Goal: Transaction & Acquisition: Purchase product/service

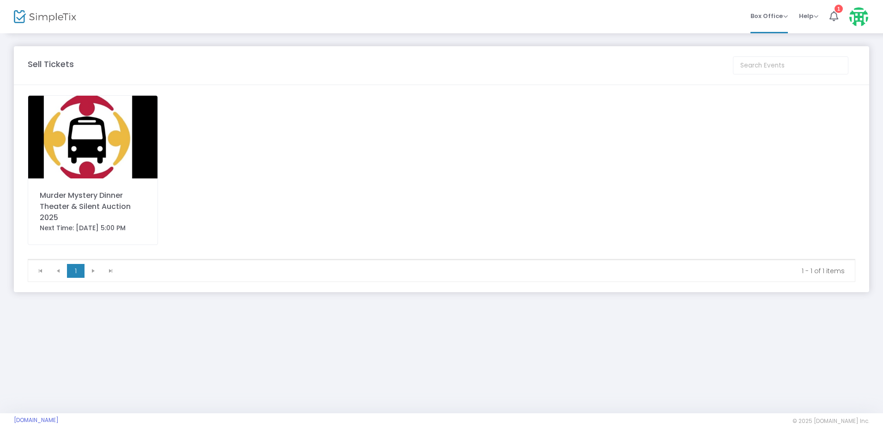
click at [107, 133] on img at bounding box center [92, 137] width 129 height 83
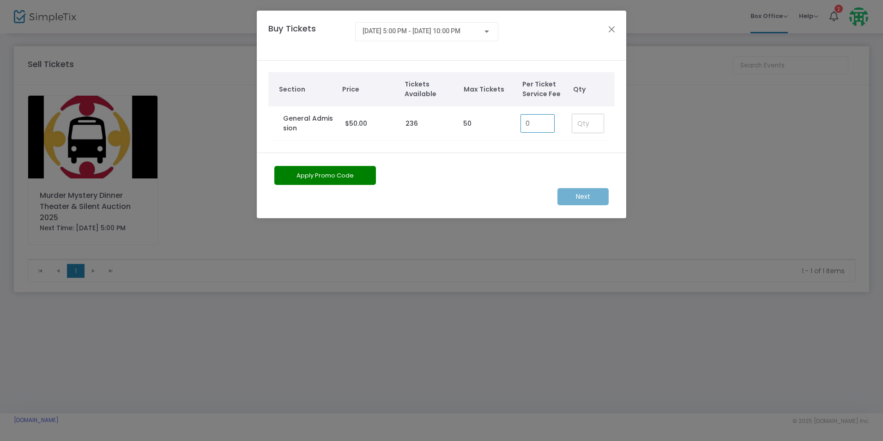
type input "0.00"
click at [595, 127] on input at bounding box center [588, 124] width 30 height 18
type input "8"
click at [577, 196] on m-button "Next" at bounding box center [582, 196] width 51 height 17
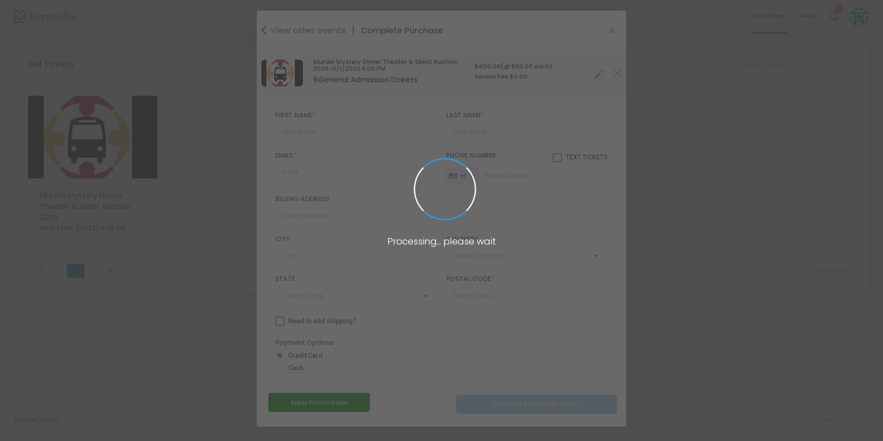
type input "United States"
type input "South Dakota"
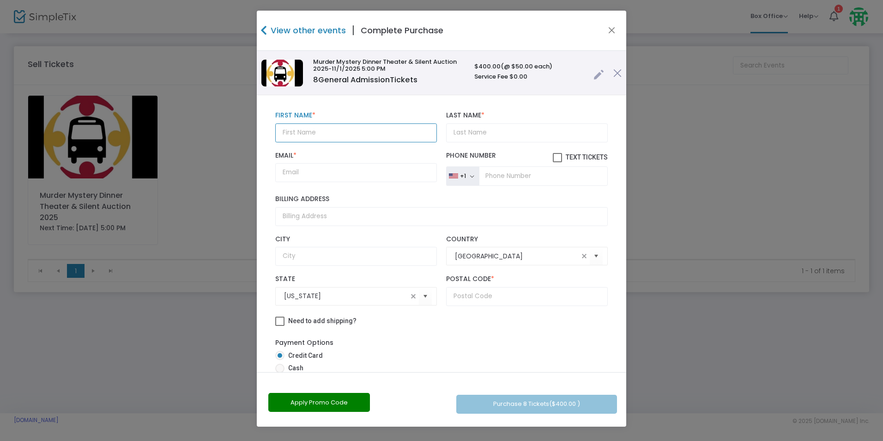
click at [307, 130] on input "text" at bounding box center [356, 132] width 162 height 19
type input "Lynne"
click at [473, 139] on input "Last Name *" at bounding box center [527, 132] width 162 height 19
type input "Lee"
click at [553, 156] on span at bounding box center [557, 157] width 9 height 9
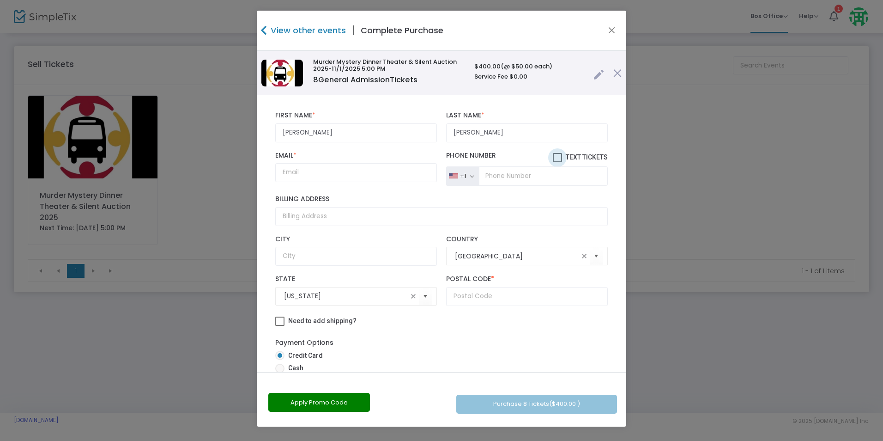
click at [557, 162] on input "Text Tickets" at bounding box center [557, 162] width 0 height 0
checkbox input "true"
click at [491, 175] on input "tel" at bounding box center [543, 175] width 129 height 19
type input "(605) 860-0223"
click at [300, 172] on input "Email *" at bounding box center [356, 172] width 162 height 19
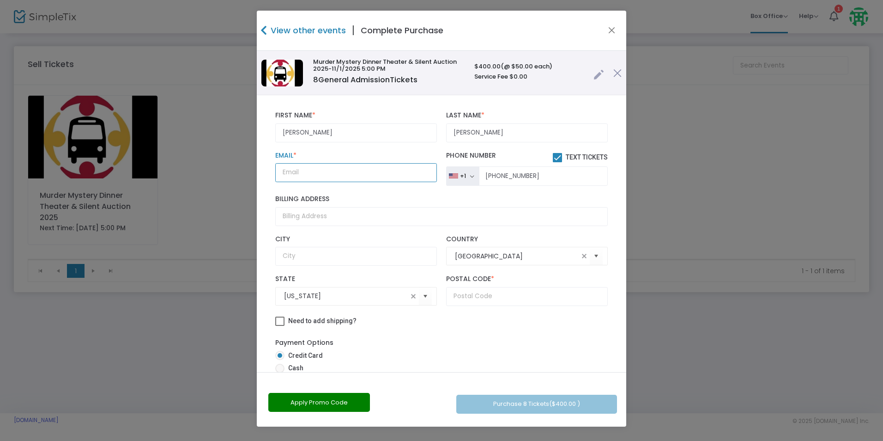
type input "desmetdfo@mediacombb.net"
type input "De Smet"
type input "57231"
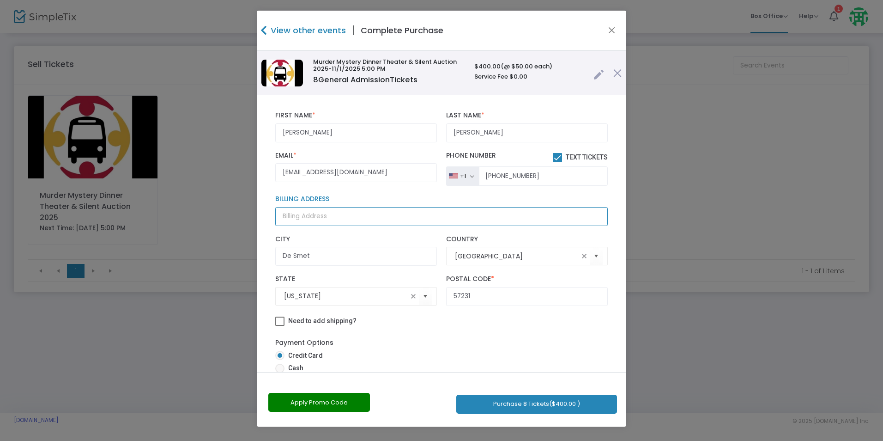
click at [326, 215] on input "Billing Address" at bounding box center [441, 216] width 333 height 19
type input "5"
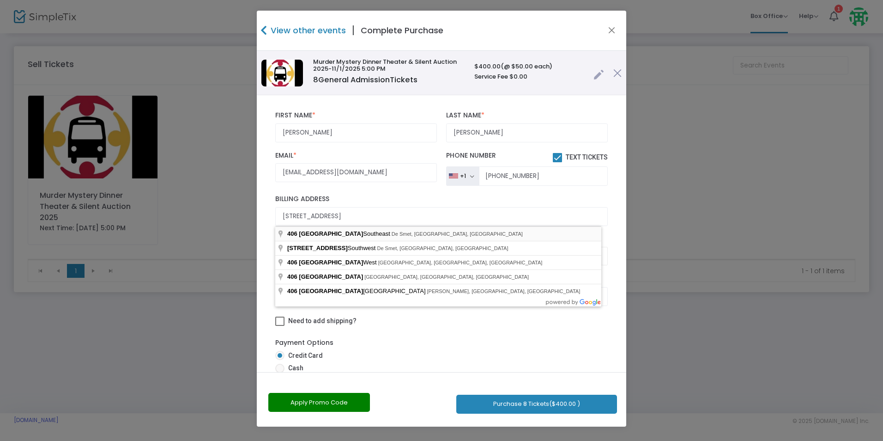
type input "406 4th Street Southeast"
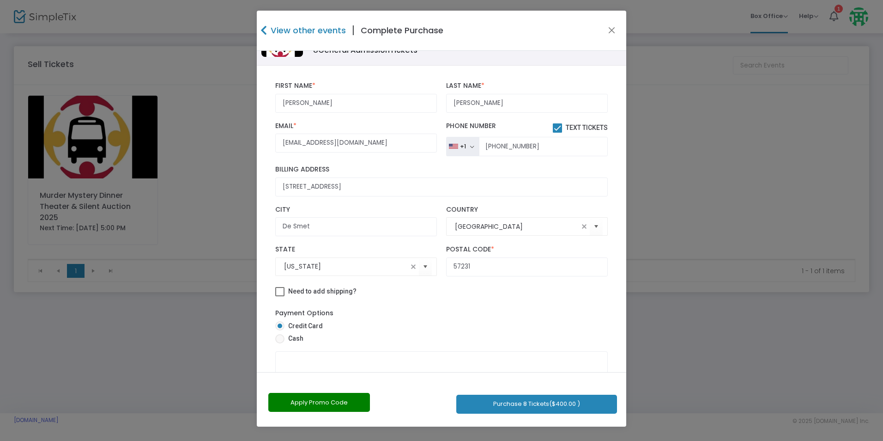
scroll to position [64, 0]
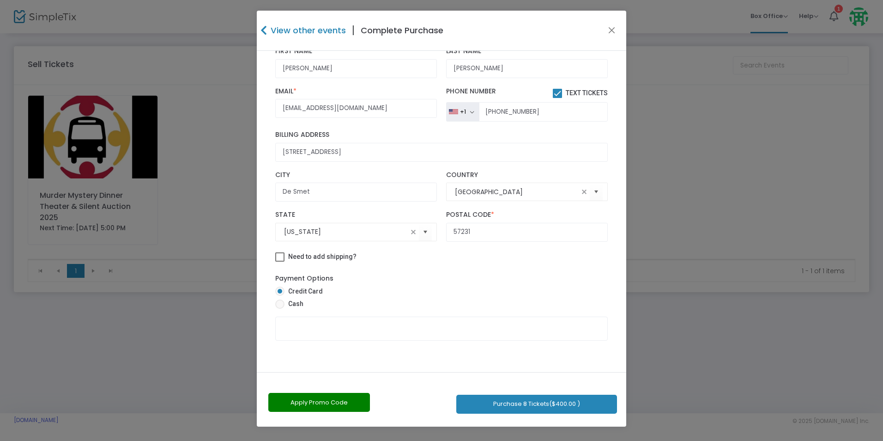
click at [278, 307] on span at bounding box center [279, 303] width 9 height 9
click at [279, 309] on input "Cash" at bounding box center [279, 309] width 0 height 0
radio input "true"
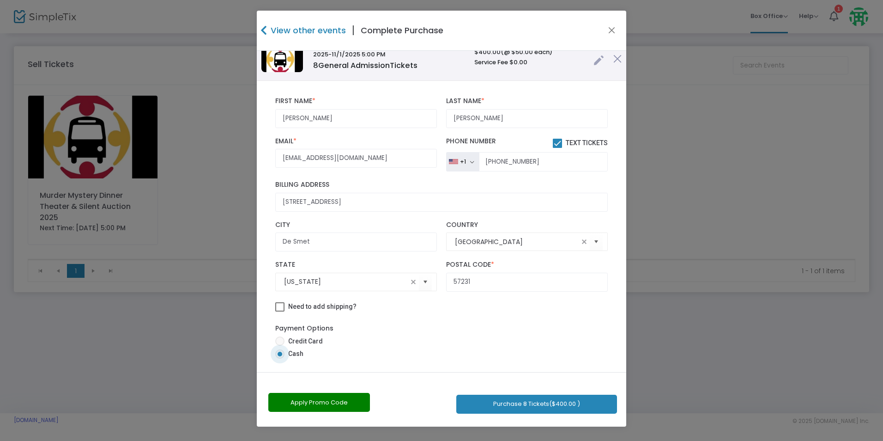
scroll to position [20, 0]
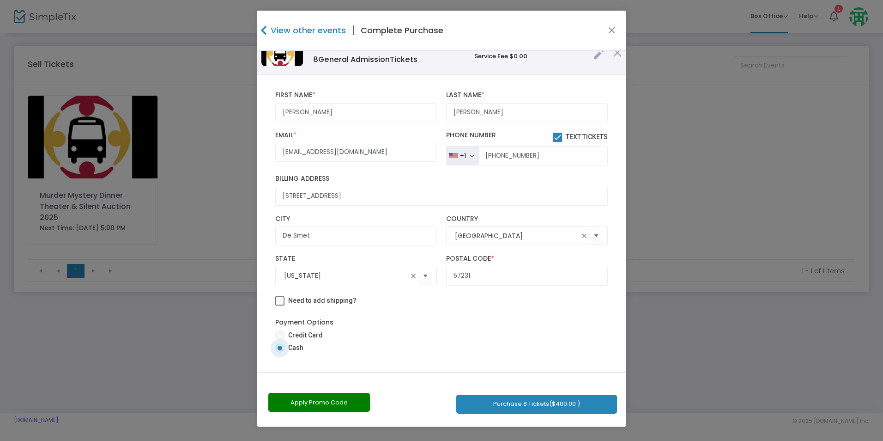
click at [536, 405] on button "Purchase 8 Tickets ($400.00 )" at bounding box center [536, 403] width 161 height 19
